Goal: Information Seeking & Learning: Learn about a topic

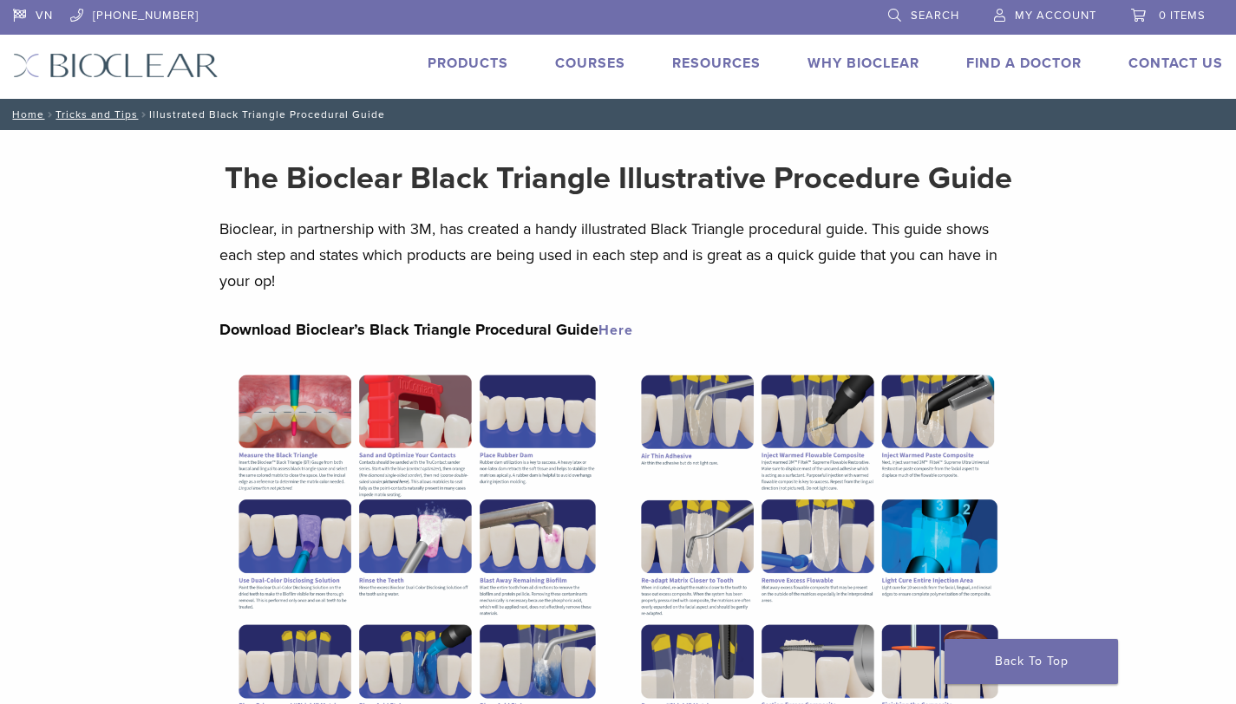
click at [610, 333] on link "Here" at bounding box center [615, 330] width 35 height 17
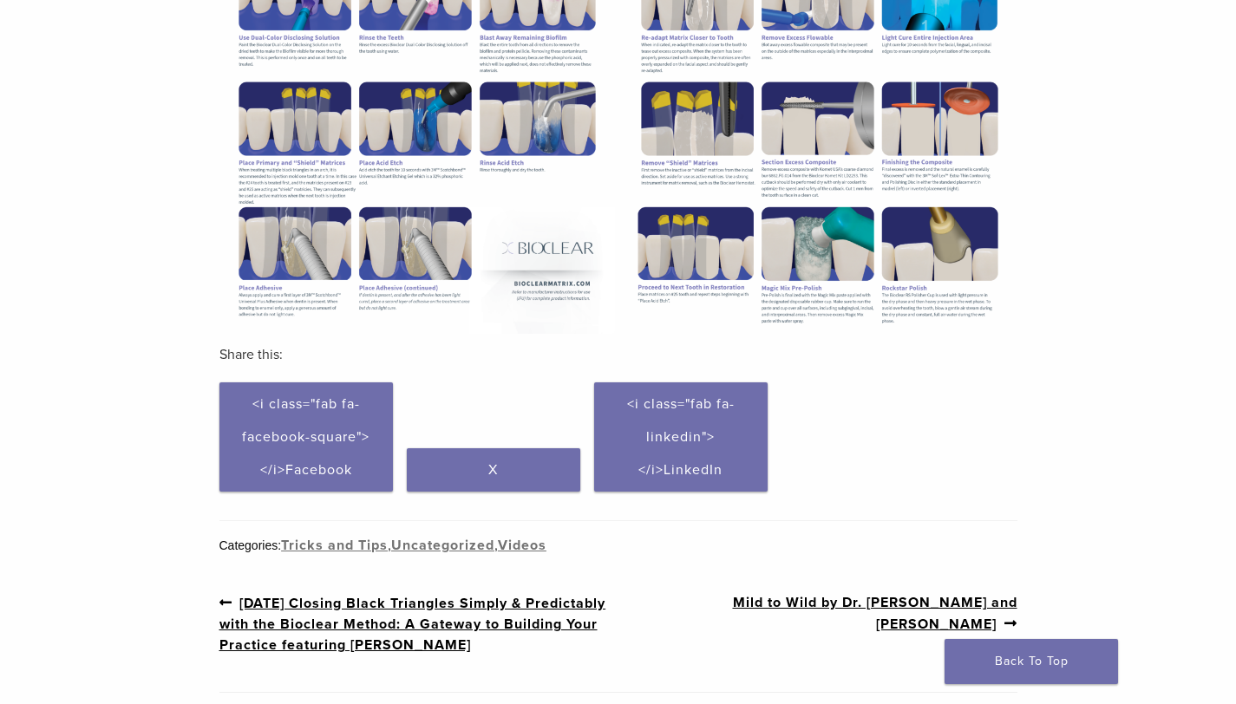
scroll to position [765, 0]
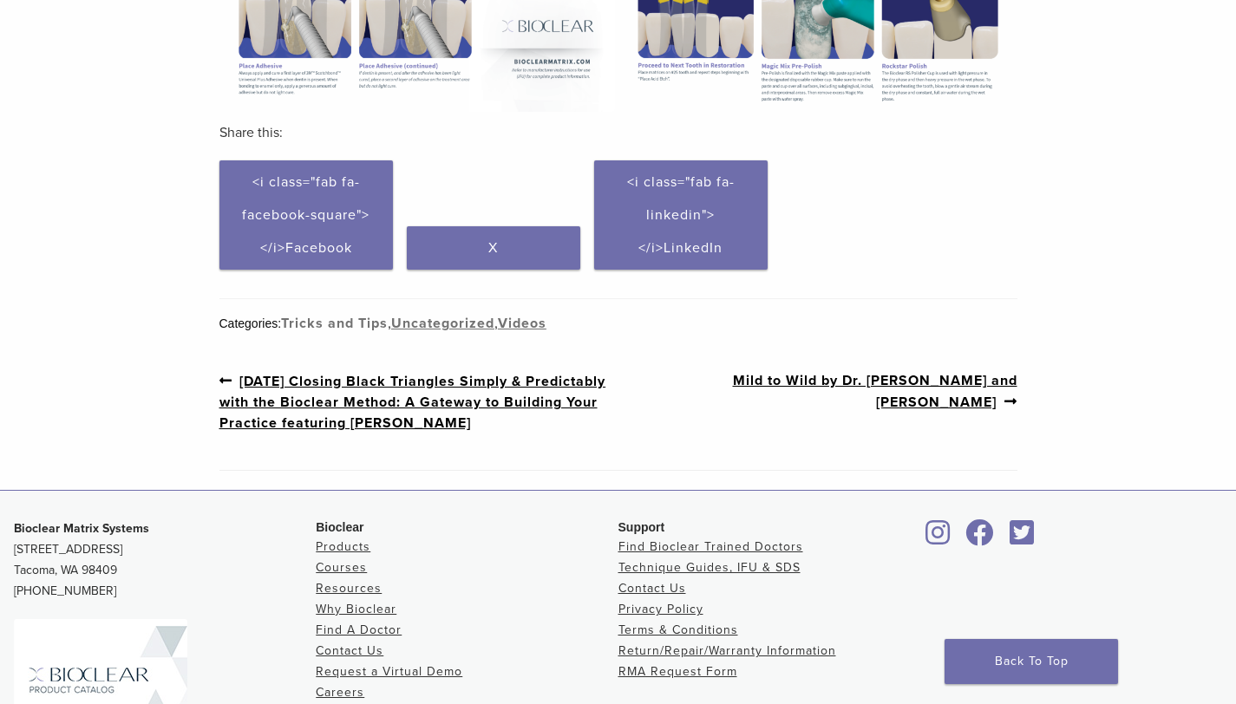
click at [322, 320] on link "Tricks and Tips" at bounding box center [334, 323] width 107 height 17
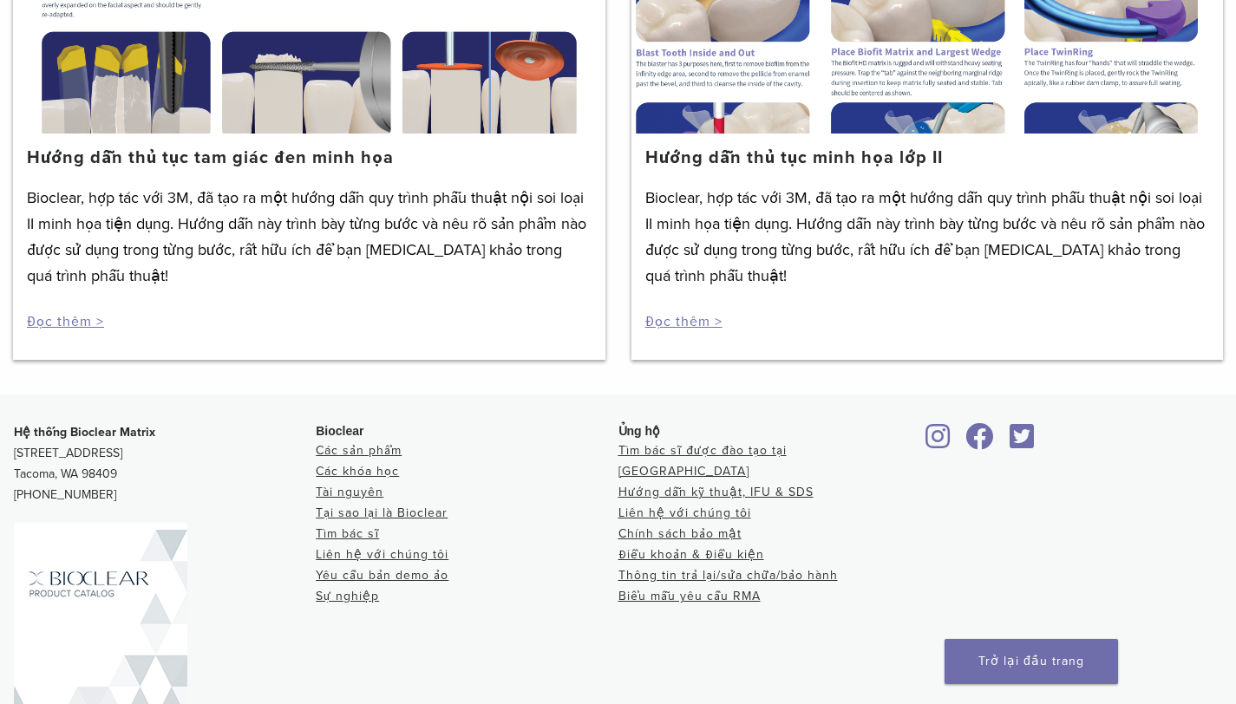
scroll to position [295, 0]
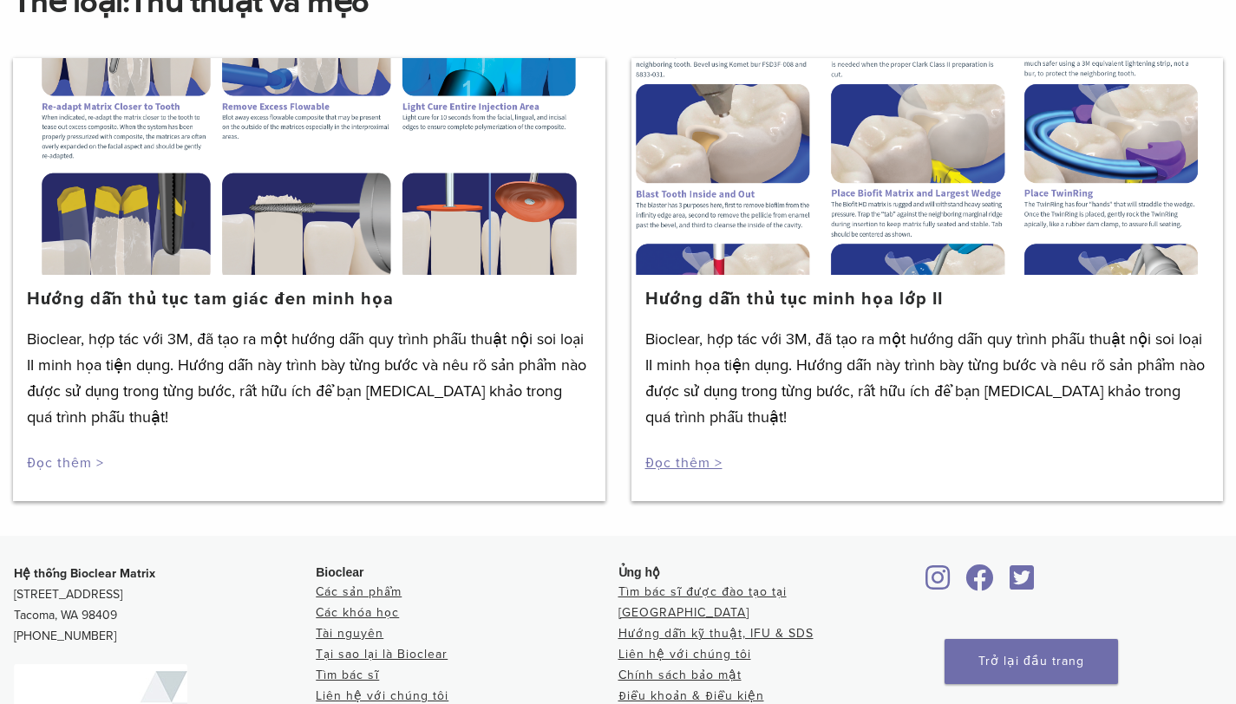
click at [52, 463] on font "Đọc thêm >" at bounding box center [65, 462] width 77 height 17
click at [62, 463] on font "Đọc thêm >" at bounding box center [65, 462] width 77 height 17
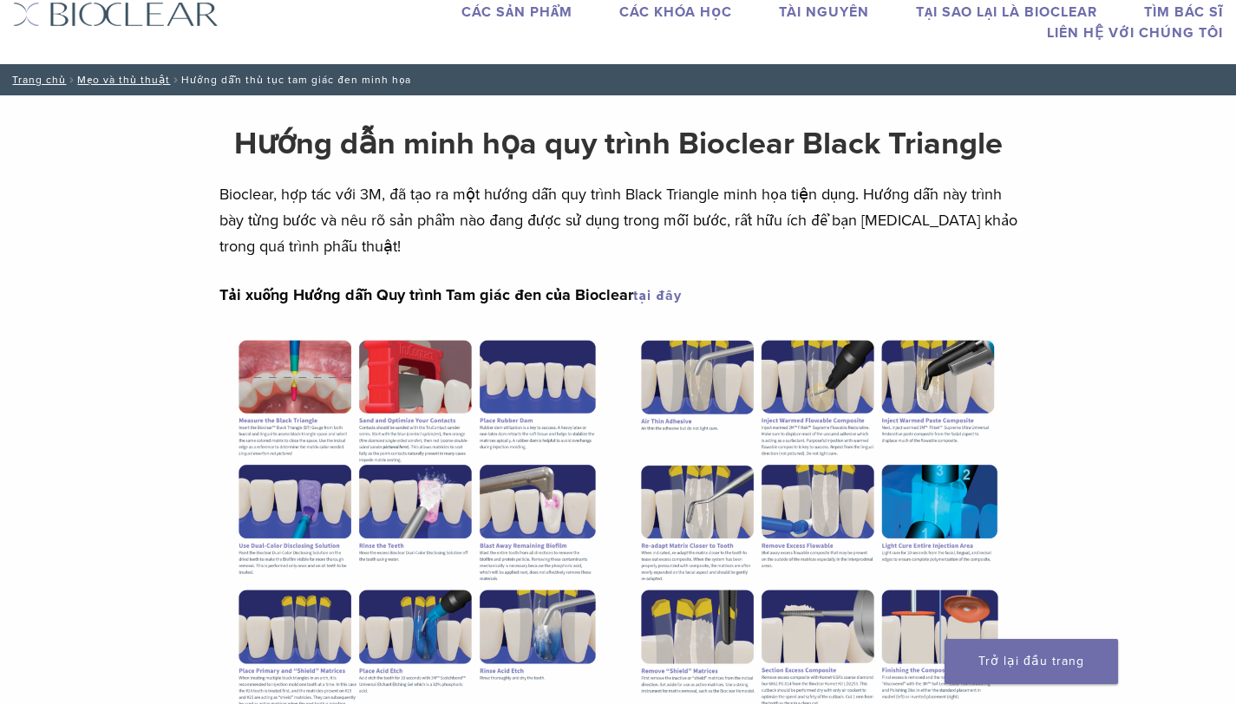
scroll to position [41, 0]
